Goal: Information Seeking & Learning: Learn about a topic

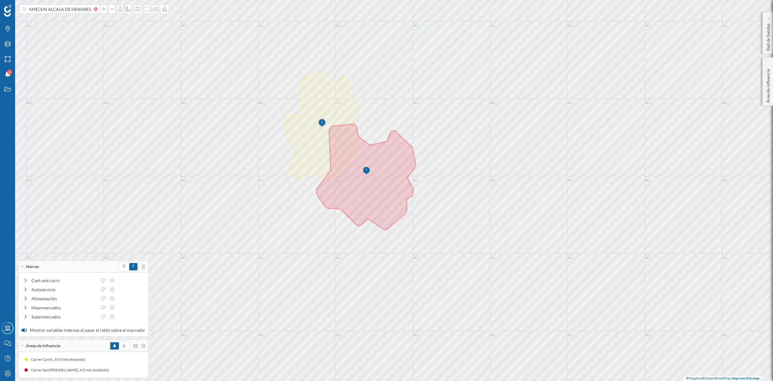
scroll to position [0, 35]
type input "C [PERSON_NAME] S/N ALCALA DE HENARES"
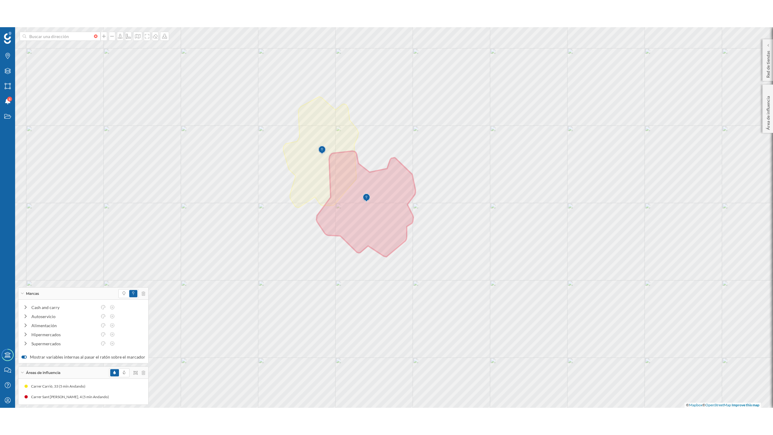
scroll to position [0, 0]
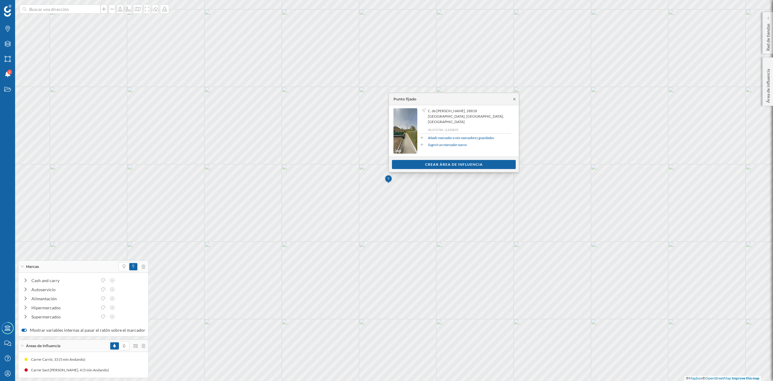
click at [515, 97] on icon at bounding box center [514, 99] width 5 height 4
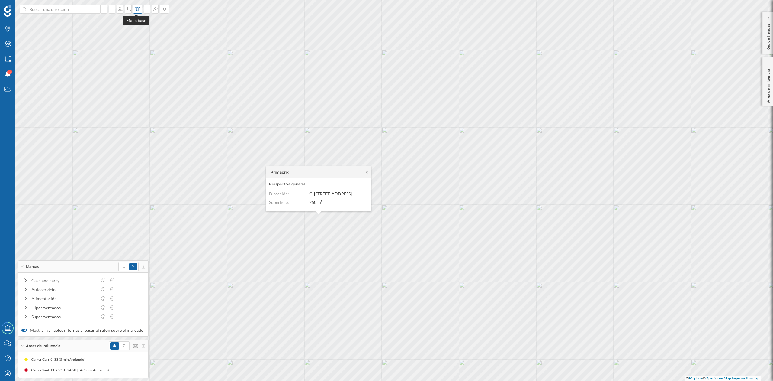
click at [138, 8] on icon at bounding box center [138, 9] width 6 height 5
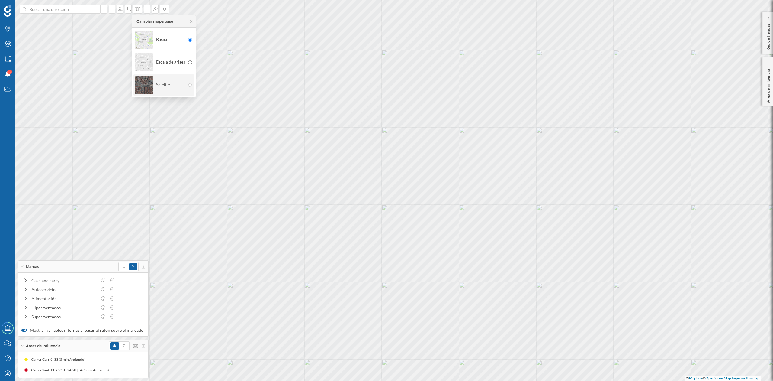
click at [146, 86] on img at bounding box center [144, 84] width 18 height 21
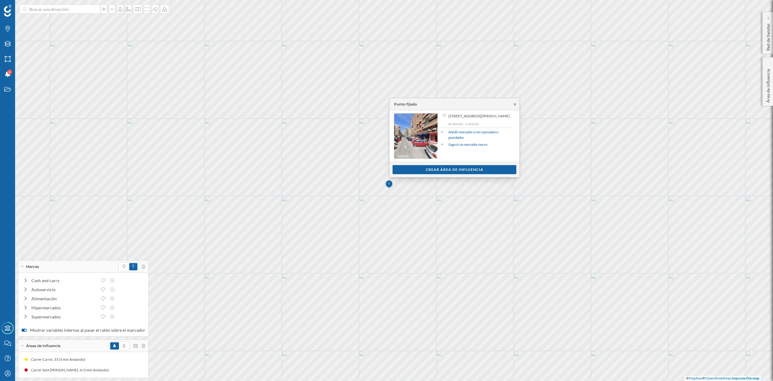
click at [516, 104] on icon at bounding box center [515, 104] width 2 height 2
click at [465, 169] on div "Crear área de influencia" at bounding box center [455, 169] width 124 height 9
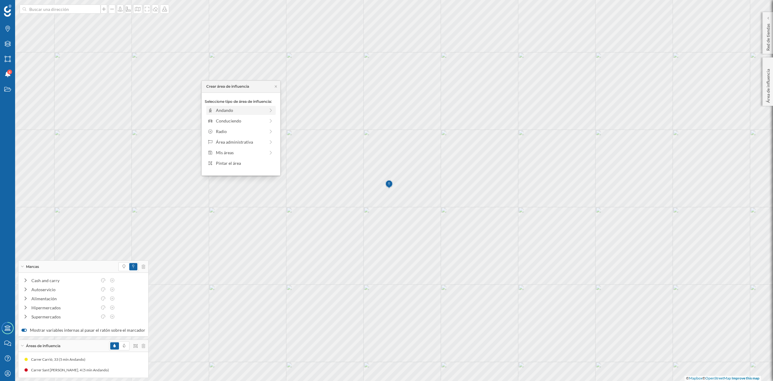
click at [217, 113] on div "Andando" at bounding box center [240, 110] width 49 height 6
drag, startPoint x: 209, startPoint y: 118, endPoint x: 219, endPoint y: 118, distance: 9.7
click at [219, 118] on div at bounding box center [219, 118] width 6 height 6
click at [239, 155] on div "Crear área de influencia" at bounding box center [241, 153] width 72 height 9
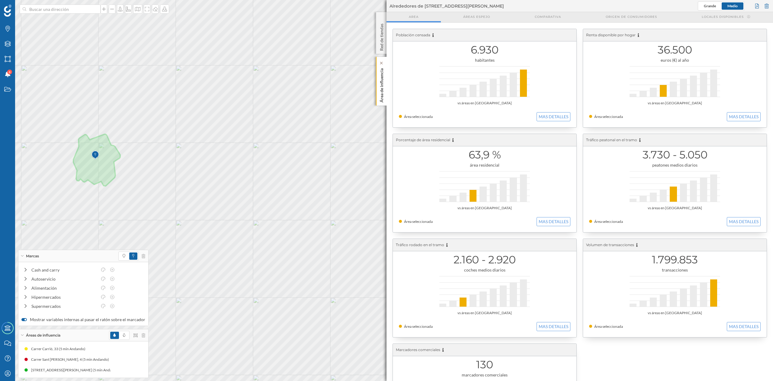
click at [377, 86] on div "Área de influencia" at bounding box center [381, 81] width 11 height 49
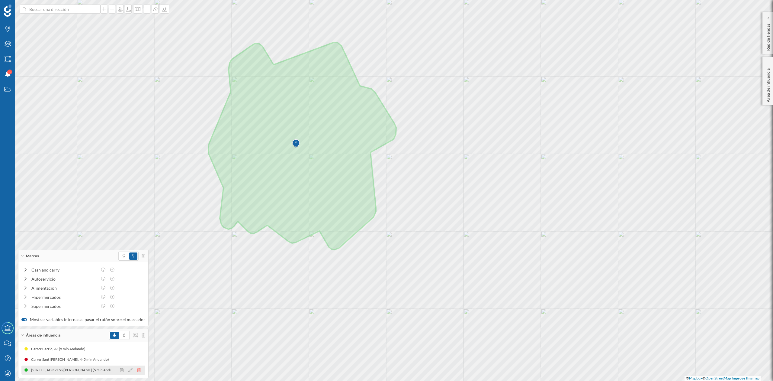
click at [137, 369] on icon at bounding box center [139, 370] width 4 height 4
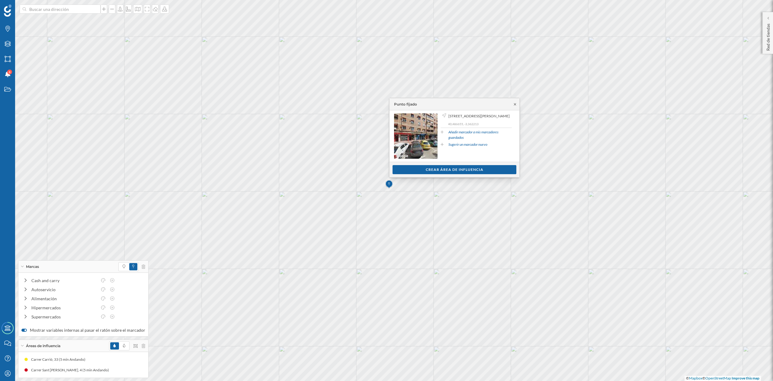
click at [516, 106] on icon at bounding box center [515, 104] width 5 height 4
click at [461, 168] on div "Crear área de influencia" at bounding box center [455, 169] width 124 height 9
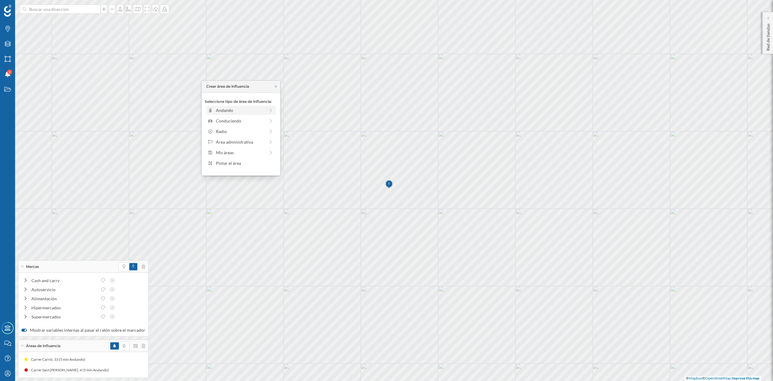
click at [221, 111] on div "Andando" at bounding box center [240, 110] width 49 height 6
drag, startPoint x: 214, startPoint y: 116, endPoint x: 220, endPoint y: 116, distance: 6.3
click at [220, 116] on div at bounding box center [220, 118] width 6 height 6
click at [232, 153] on div "Crear área de influencia" at bounding box center [241, 153] width 72 height 9
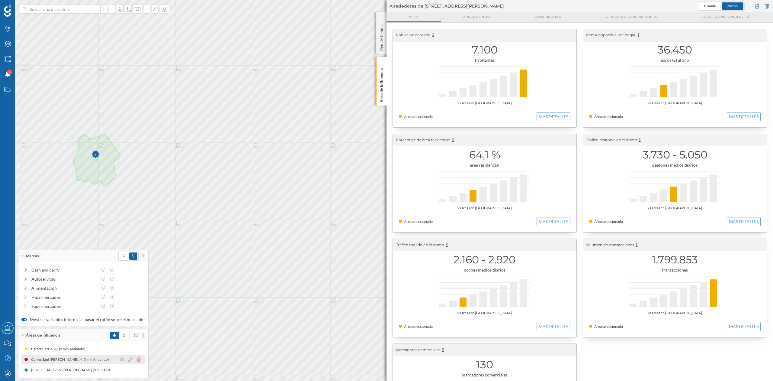
click at [137, 359] on icon at bounding box center [139, 359] width 4 height 4
click at [137, 358] on icon at bounding box center [139, 359] width 4 height 4
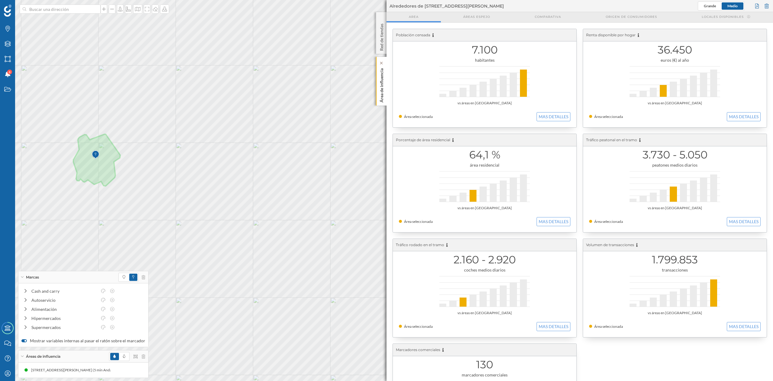
click at [382, 80] on p "Área de influencia" at bounding box center [382, 84] width 6 height 37
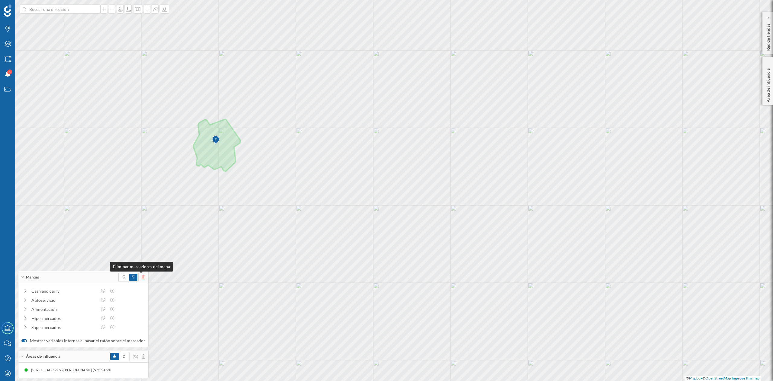
click at [142, 278] on icon at bounding box center [144, 277] width 4 height 4
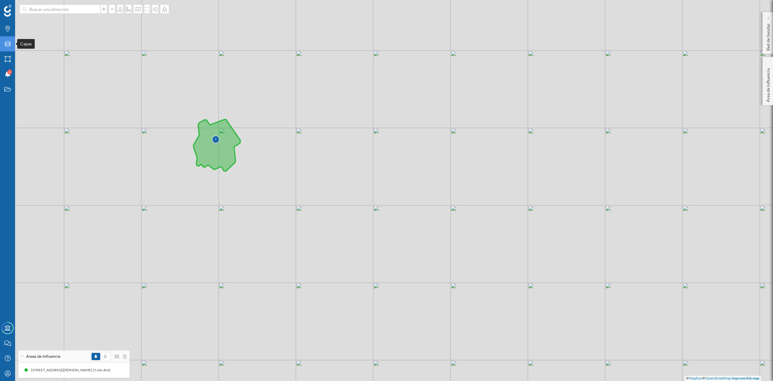
click at [10, 43] on icon "Capas" at bounding box center [8, 44] width 8 height 6
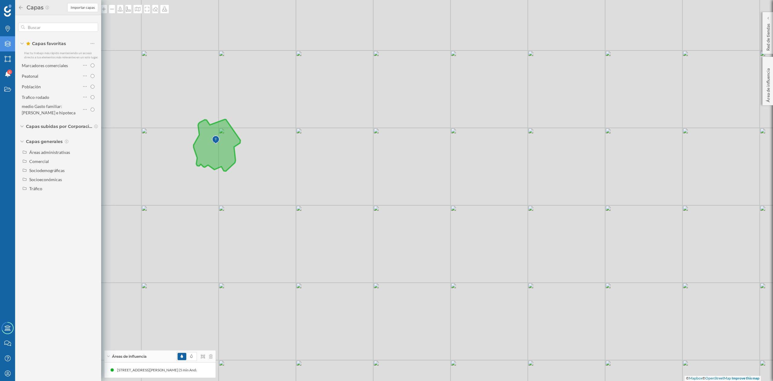
click at [293, 269] on div "© Mapbox © OpenStreetMap Improve this map" at bounding box center [386, 190] width 773 height 381
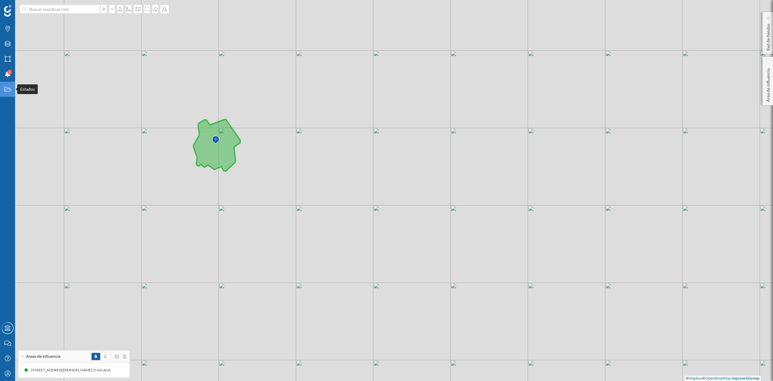
click at [6, 88] on icon "Estados" at bounding box center [8, 89] width 8 height 6
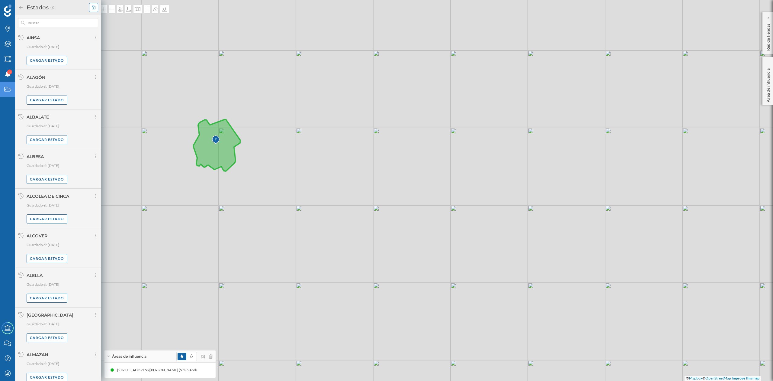
click at [91, 5] on div at bounding box center [93, 7] width 9 height 9
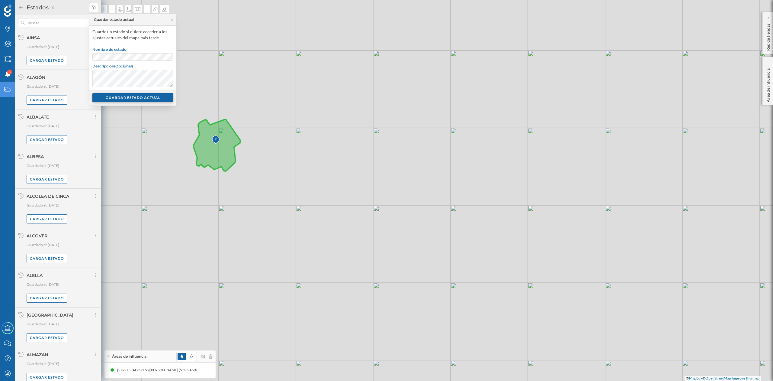
click at [135, 98] on div "GUARDAR ESTADO ACTUAL" at bounding box center [132, 97] width 81 height 9
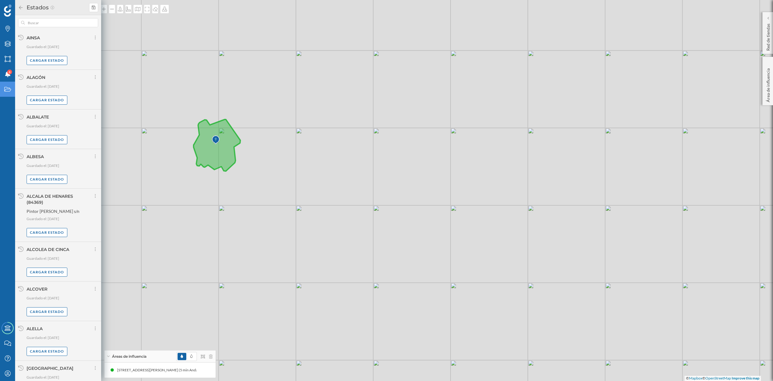
click at [21, 6] on icon at bounding box center [20, 7] width 5 height 4
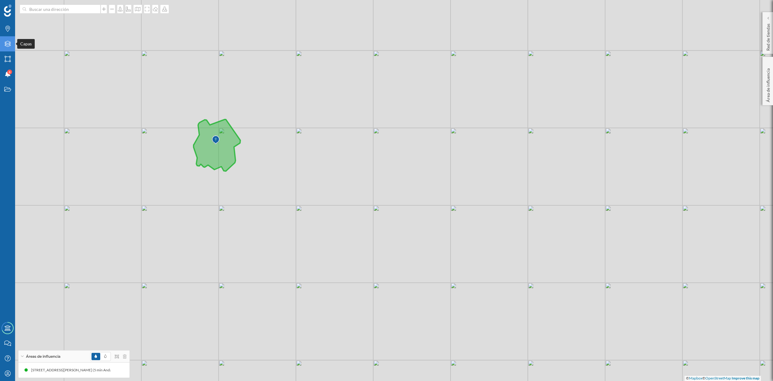
click at [9, 39] on div "Capas" at bounding box center [7, 43] width 15 height 15
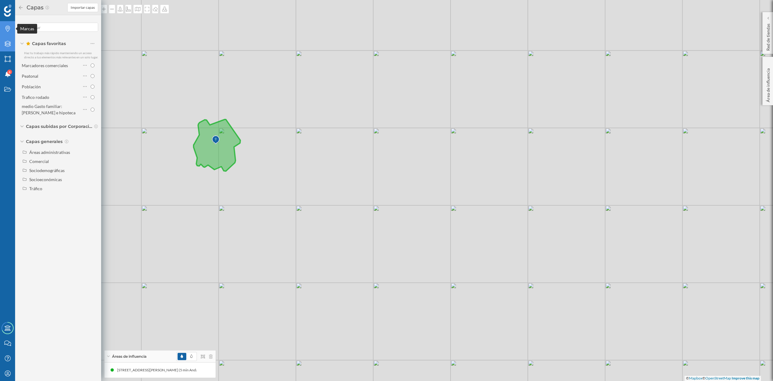
click at [9, 29] on icon at bounding box center [7, 29] width 5 height 6
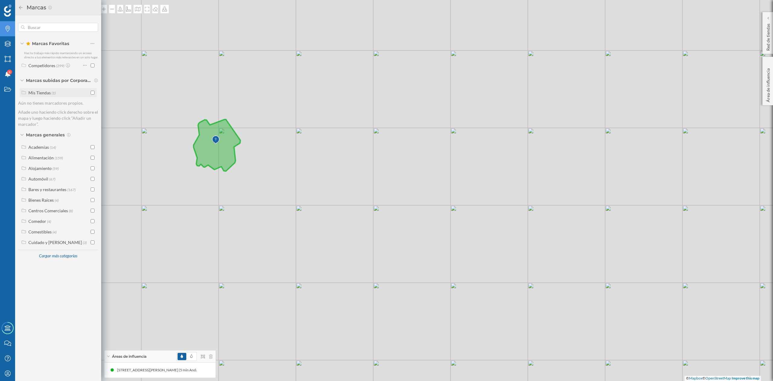
click at [92, 91] on input "checkbox" at bounding box center [93, 93] width 4 height 4
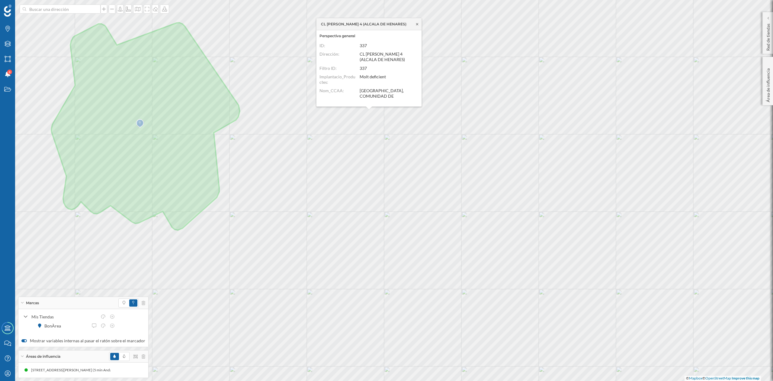
click at [416, 24] on icon at bounding box center [417, 24] width 5 height 4
click at [417, 24] on icon at bounding box center [417, 24] width 5 height 4
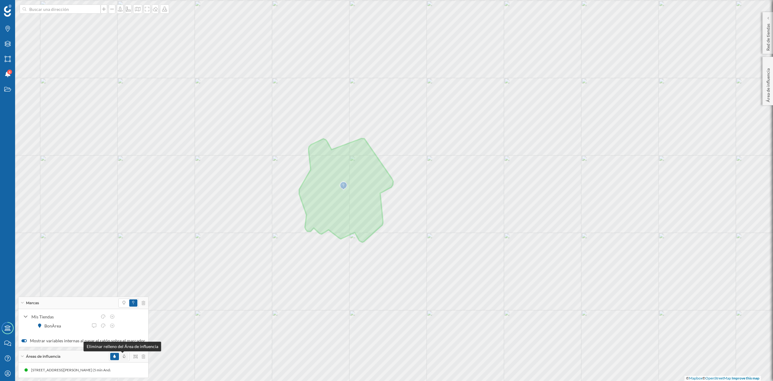
click at [123, 354] on icon at bounding box center [124, 356] width 2 height 4
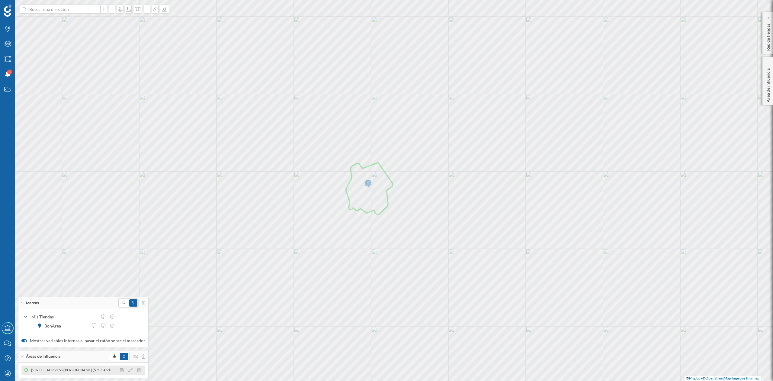
click at [55, 366] on div "[STREET_ADDRESS][PERSON_NAME] (5 min Andando) [STREET_ADDRESS][PERSON_NAME] (5 …" at bounding box center [83, 369] width 124 height 9
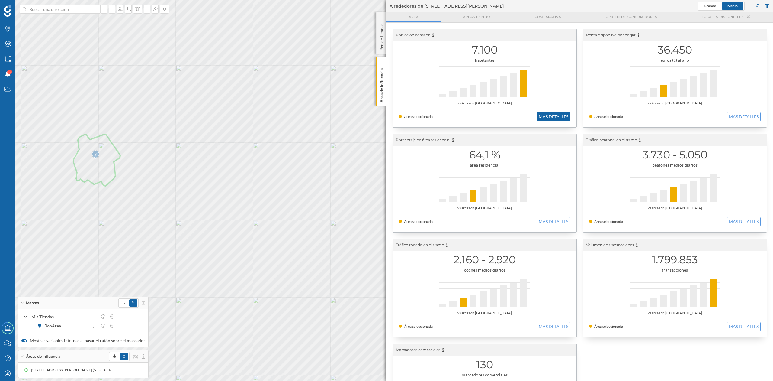
click at [554, 114] on button "MAS DETALLES" at bounding box center [554, 116] width 34 height 9
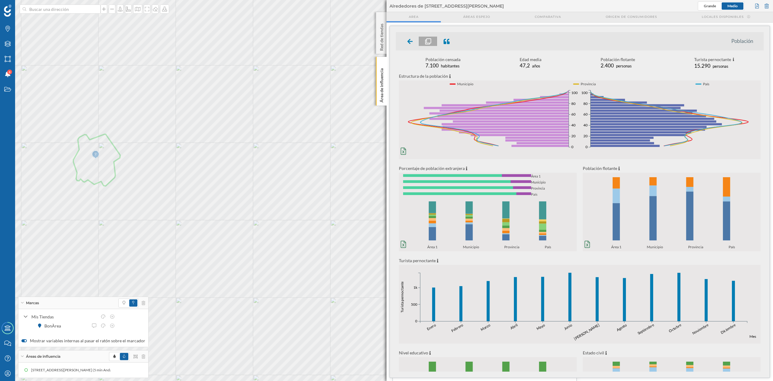
click at [429, 231] on icon "0% 20% 40% 60% 80% 100% Área 1 Municipio Provincia País 0% 20% 40% 60% 80% 100%…" at bounding box center [488, 223] width 178 height 51
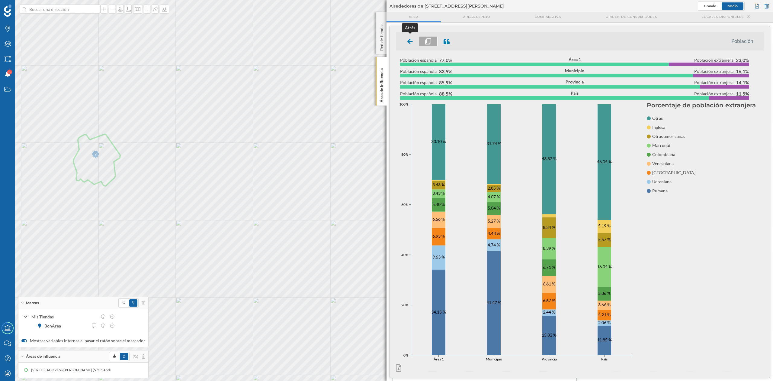
click at [411, 41] on icon at bounding box center [409, 41] width 5 height 5
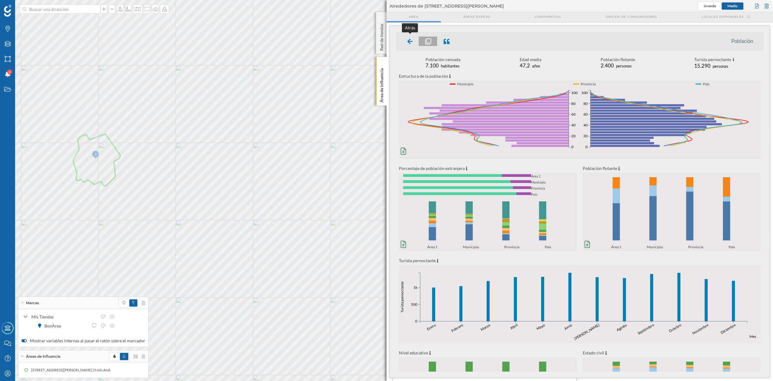
click at [409, 40] on icon at bounding box center [409, 41] width 5 height 5
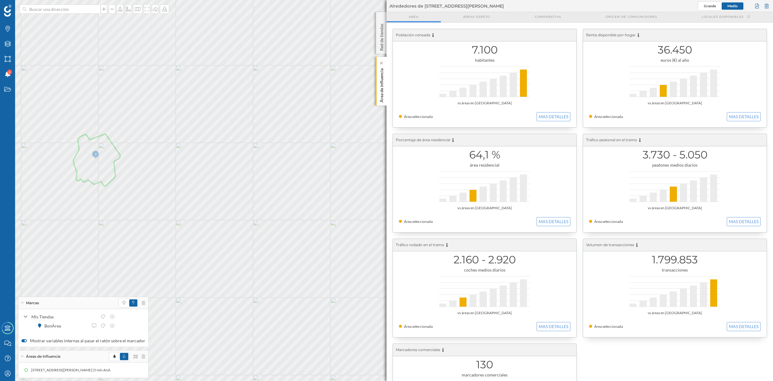
click at [381, 84] on p "Área de influencia" at bounding box center [382, 84] width 6 height 37
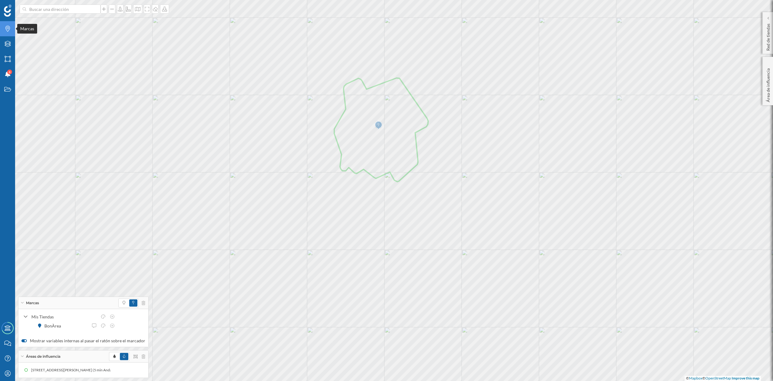
click at [5, 27] on icon at bounding box center [7, 29] width 5 height 6
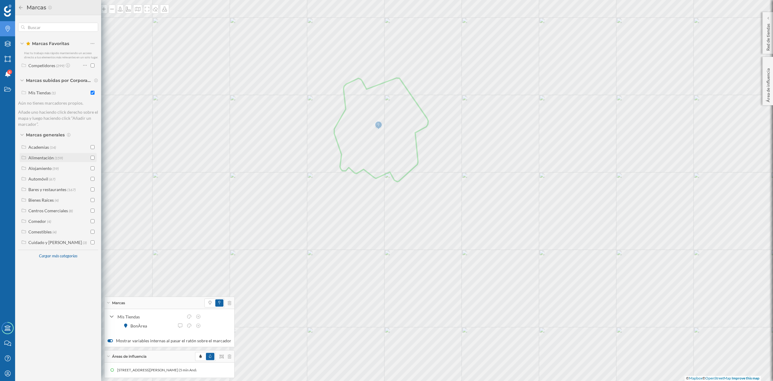
click at [94, 158] on input "checkbox" at bounding box center [93, 158] width 4 height 4
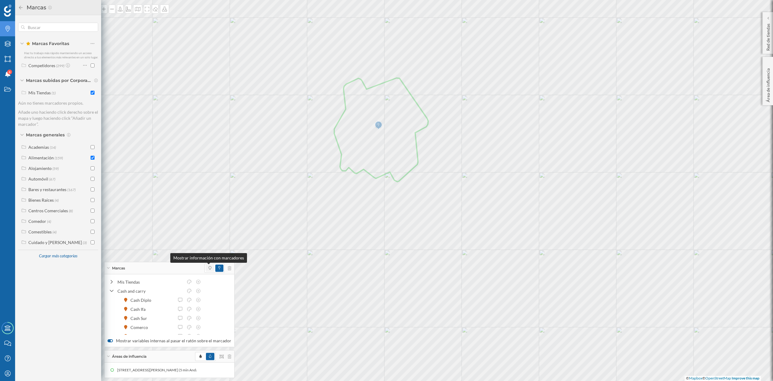
click at [209, 266] on icon at bounding box center [210, 268] width 3 height 4
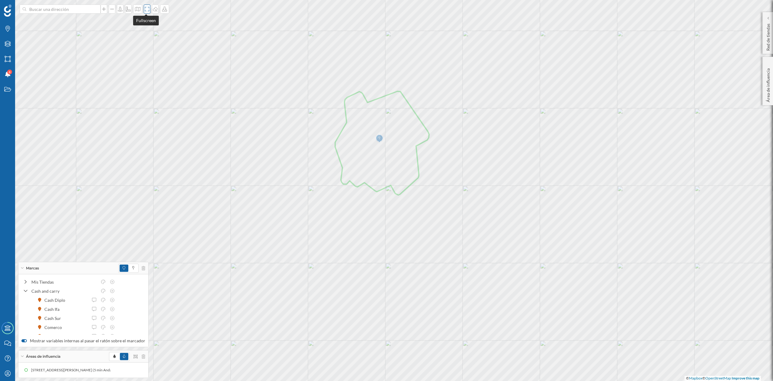
click at [146, 9] on icon at bounding box center [147, 9] width 6 height 5
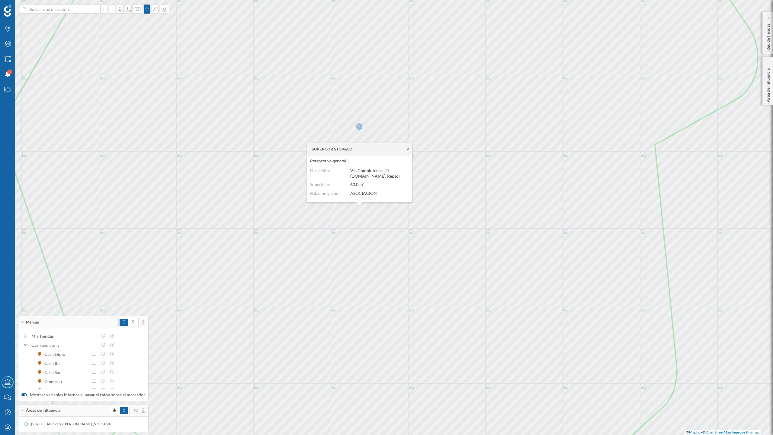
click at [408, 149] on icon at bounding box center [408, 149] width 5 height 4
click at [409, 144] on icon at bounding box center [409, 144] width 5 height 4
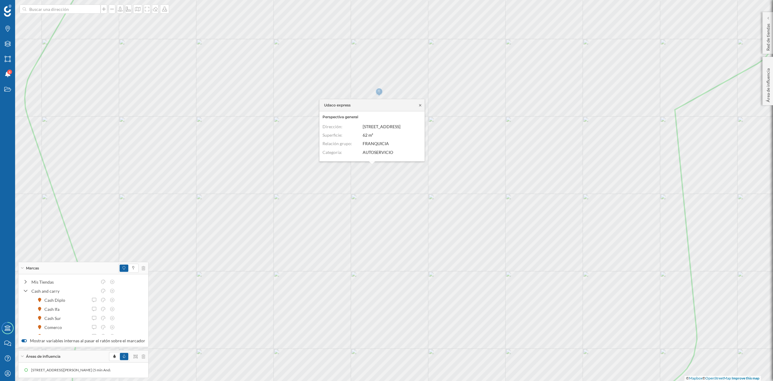
click at [421, 105] on icon at bounding box center [420, 105] width 5 height 4
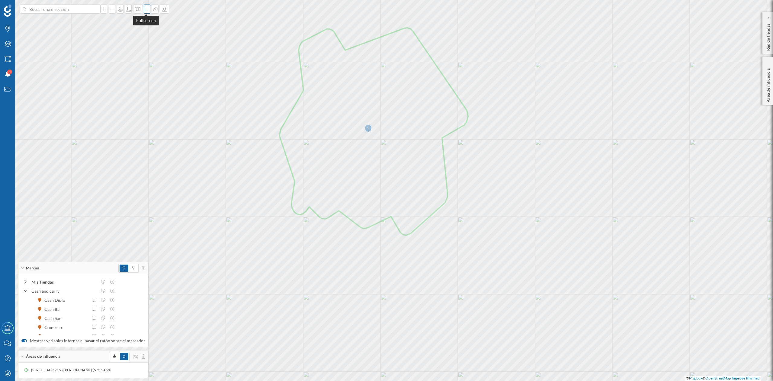
click at [146, 10] on icon at bounding box center [147, 9] width 6 height 5
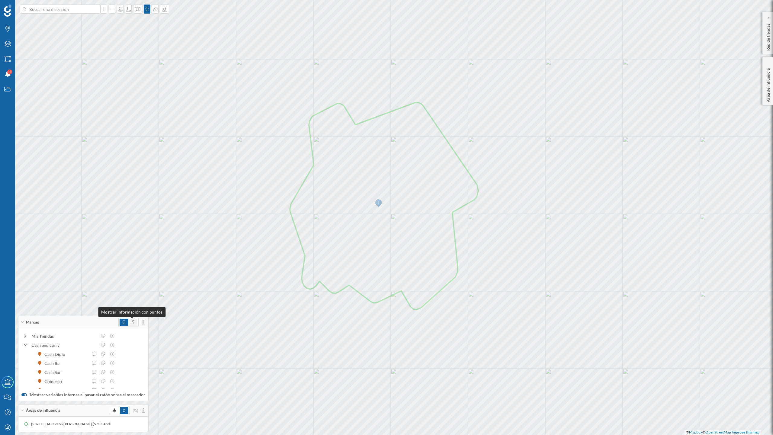
click at [132, 320] on icon at bounding box center [133, 322] width 2 height 4
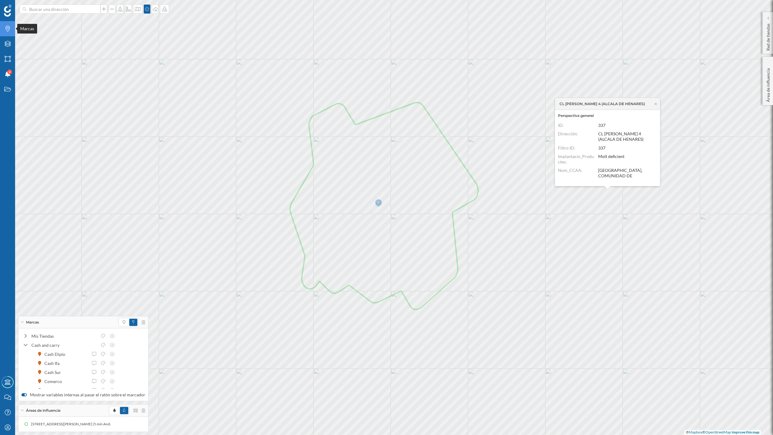
click at [10, 31] on icon "Marcas" at bounding box center [8, 29] width 8 height 6
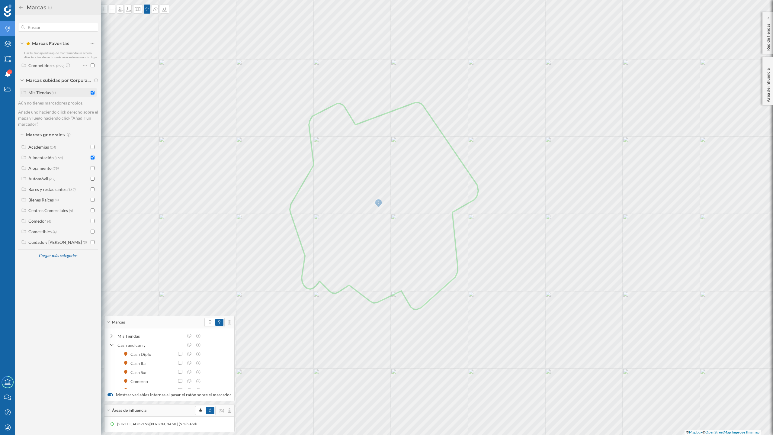
click at [90, 97] on div "Mis Tiendas (1)" at bounding box center [58, 92] width 77 height 9
click at [92, 92] on input "checkbox" at bounding box center [93, 93] width 4 height 4
click at [48, 263] on div "Cargar más categorías" at bounding box center [58, 266] width 46 height 9
click at [55, 352] on div "Salud y Belleza (162)" at bounding box center [58, 347] width 77 height 9
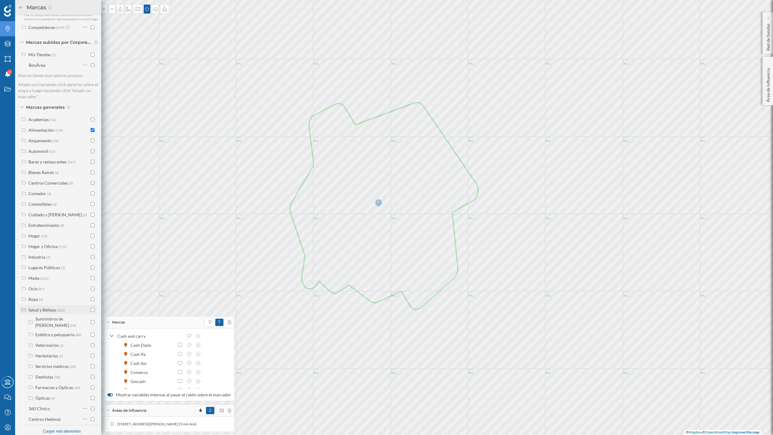
scroll to position [66, 0]
click at [45, 356] on div "Farmacias y Ópticas" at bounding box center [54, 358] width 38 height 5
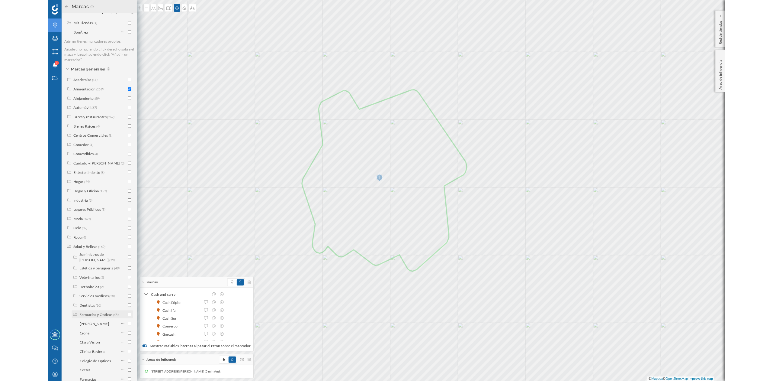
scroll to position [186, 0]
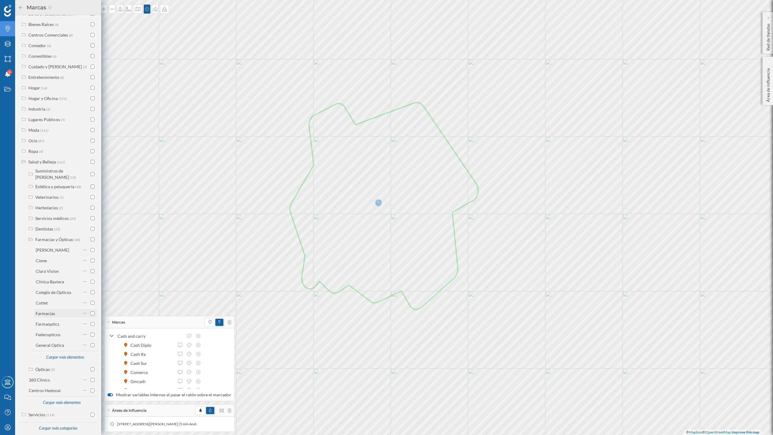
click at [91, 311] on input "checkbox" at bounding box center [93, 313] width 4 height 4
click at [22, 11] on div "Marcas" at bounding box center [58, 8] width 80 height 10
click at [20, 6] on icon at bounding box center [20, 7] width 5 height 4
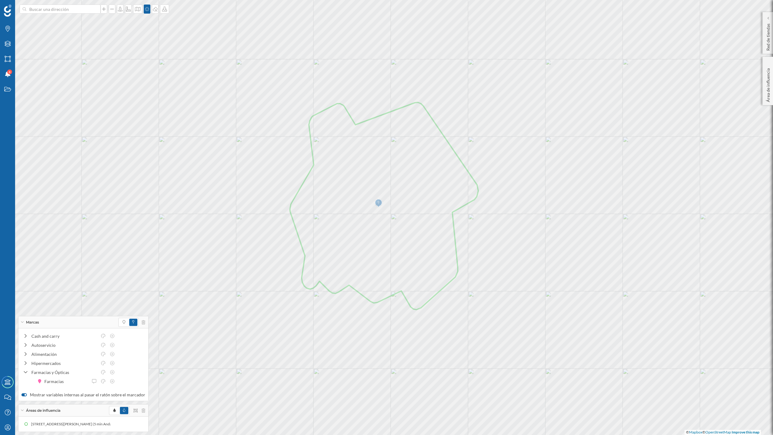
click at [21, 380] on div "Áreas de influencia" at bounding box center [83, 410] width 130 height 12
click at [20, 336] on div "Marcas" at bounding box center [83, 339] width 130 height 12
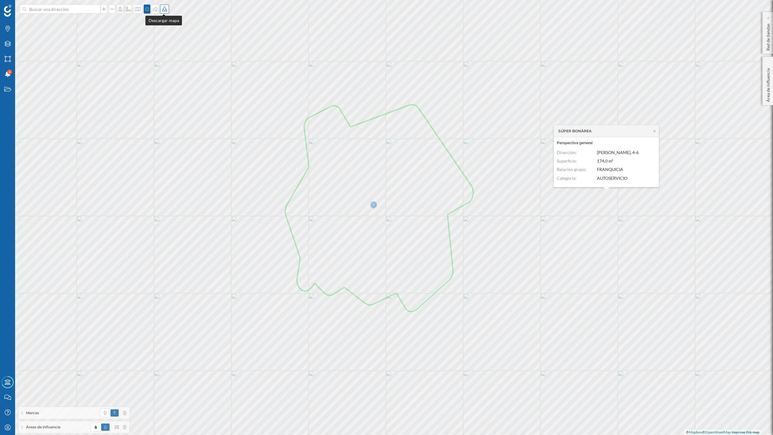
click at [163, 7] on icon at bounding box center [165, 9] width 6 height 5
click at [169, 46] on div "Descargar sin leyenda" at bounding box center [183, 44] width 43 height 6
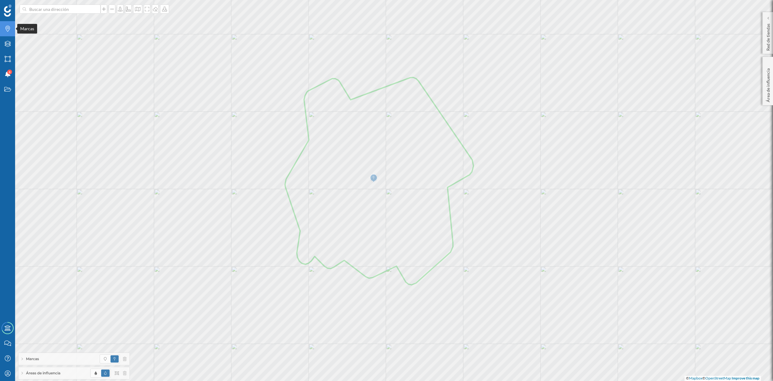
click at [9, 24] on div "Marcas" at bounding box center [7, 28] width 15 height 15
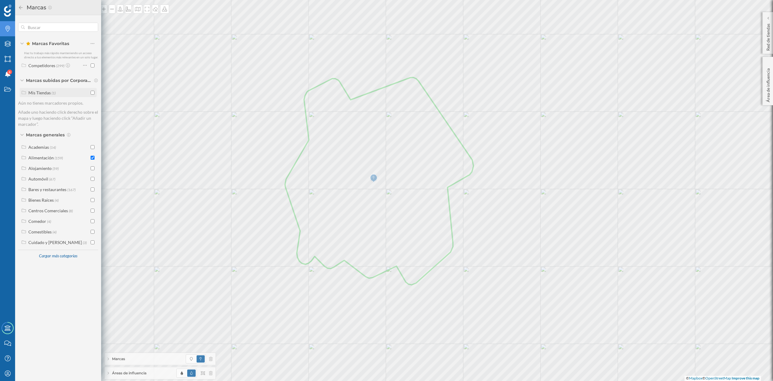
click at [93, 91] on input "checkbox" at bounding box center [93, 93] width 4 height 4
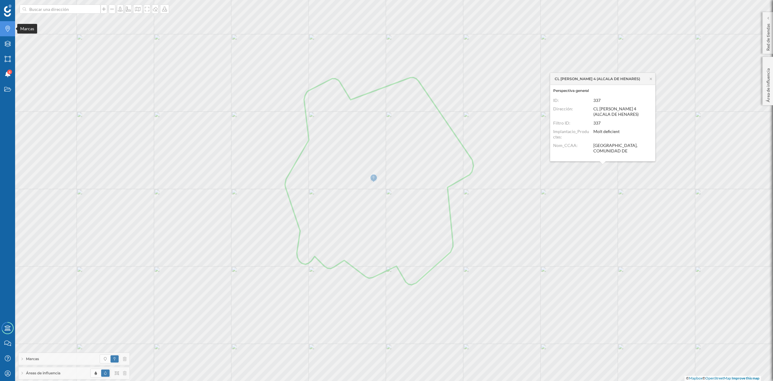
click at [8, 26] on icon "Marcas" at bounding box center [8, 29] width 8 height 6
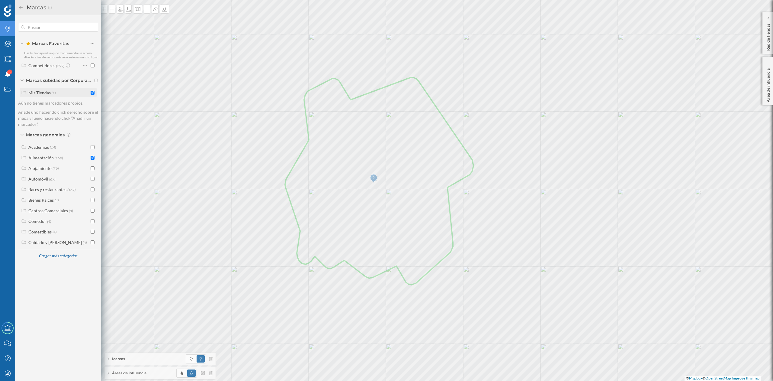
click at [92, 93] on input "checkbox" at bounding box center [93, 93] width 4 height 4
click at [426, 136] on icon at bounding box center [425, 137] width 5 height 4
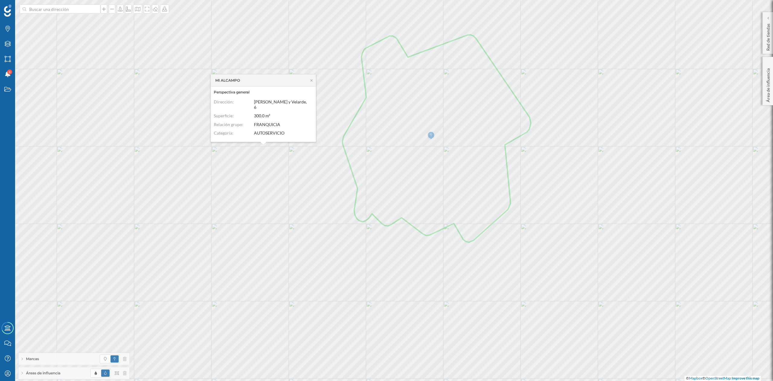
click at [313, 82] on div "MI ALCAMPO" at bounding box center [263, 80] width 105 height 12
click at [311, 82] on icon at bounding box center [311, 81] width 5 height 4
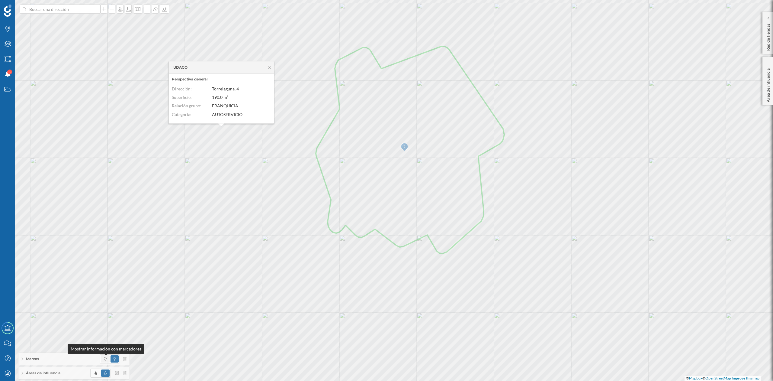
click at [104, 357] on icon at bounding box center [105, 359] width 3 height 4
